Goal: Task Accomplishment & Management: Complete application form

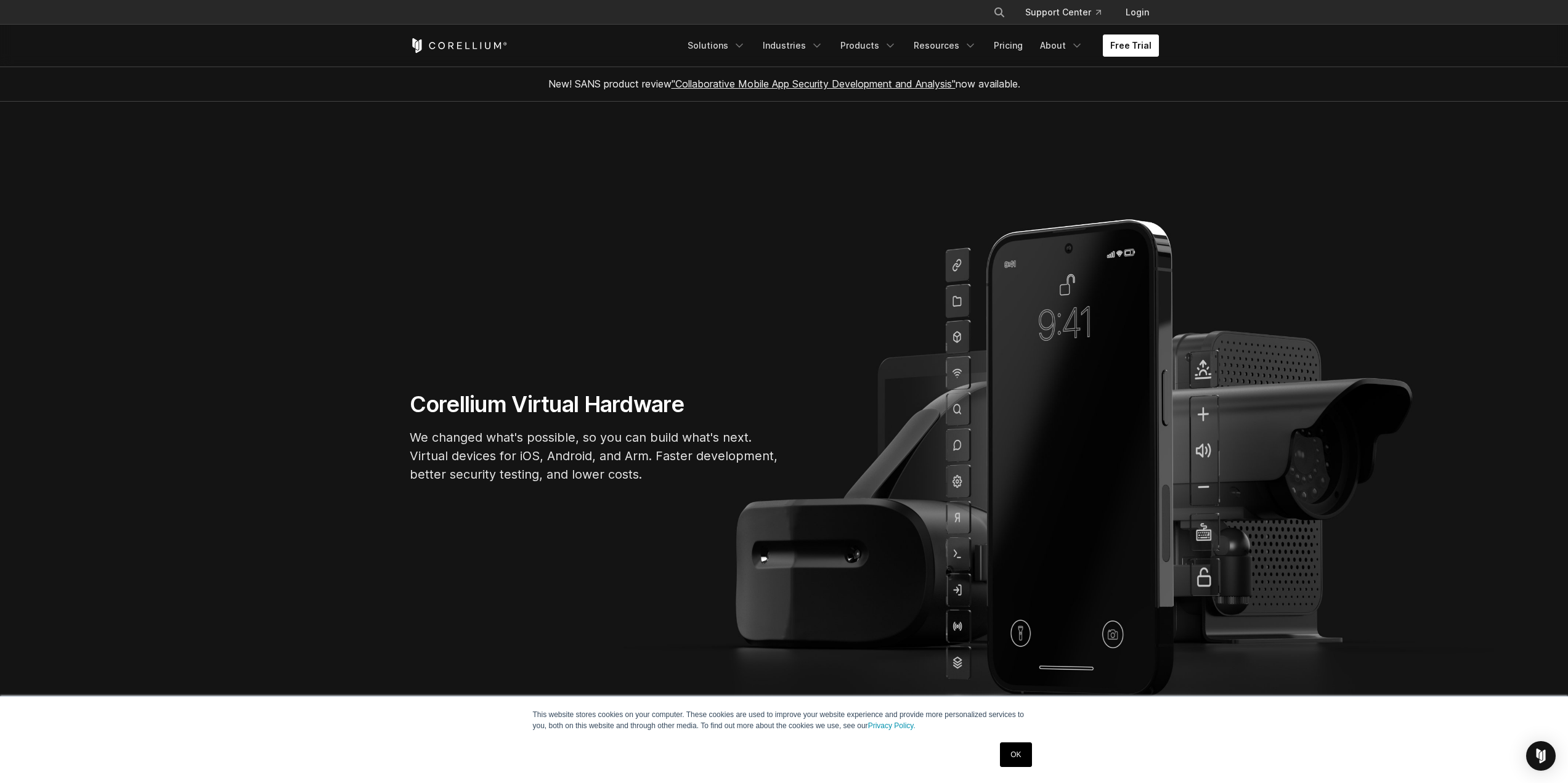
click at [1127, 48] on link "Free Trial" at bounding box center [1131, 46] width 56 height 22
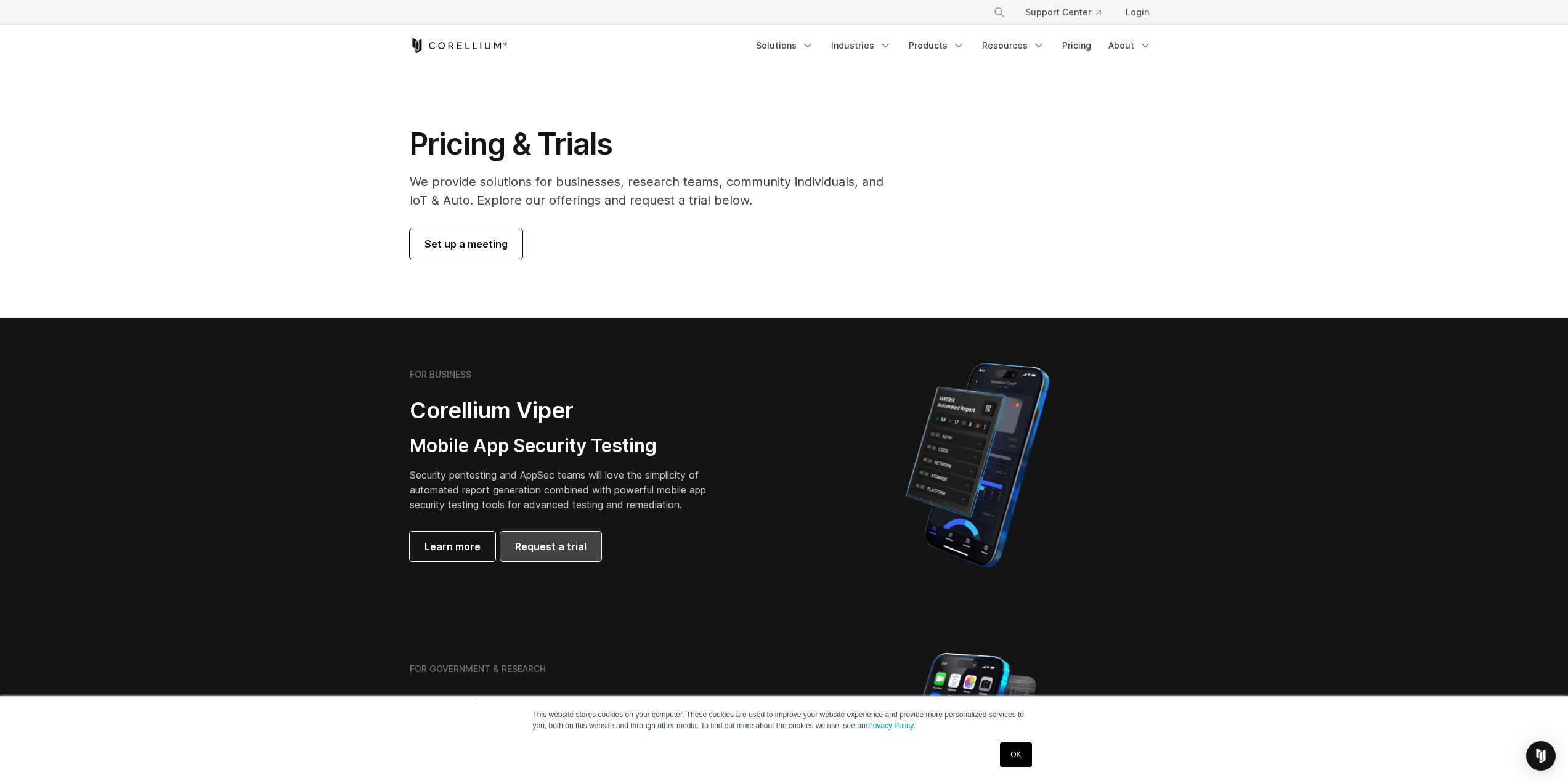
click at [547, 555] on link "Request a trial" at bounding box center [550, 547] width 101 height 30
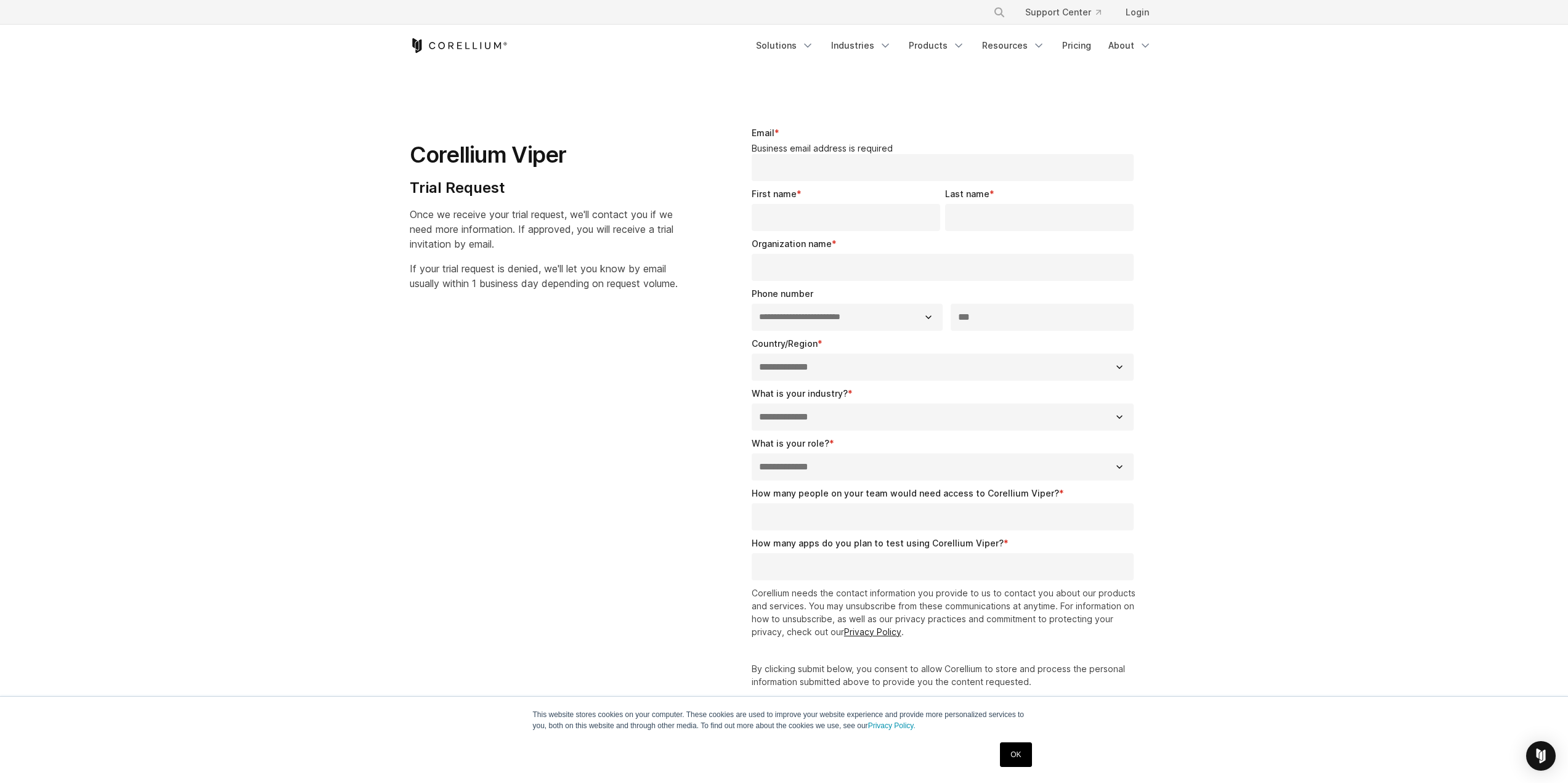
select select "**"
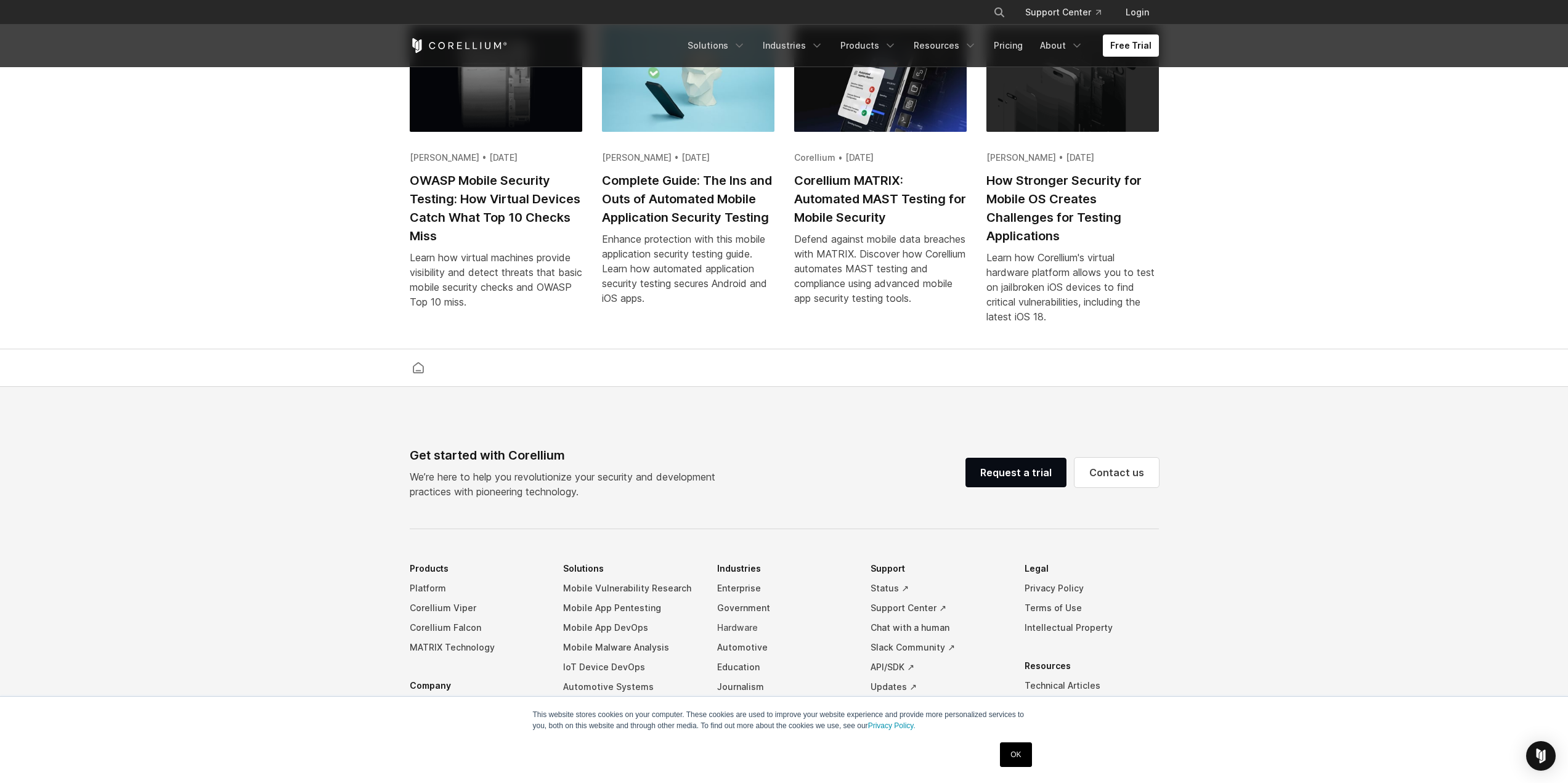
scroll to position [2880, 0]
